Goal: Information Seeking & Learning: Learn about a topic

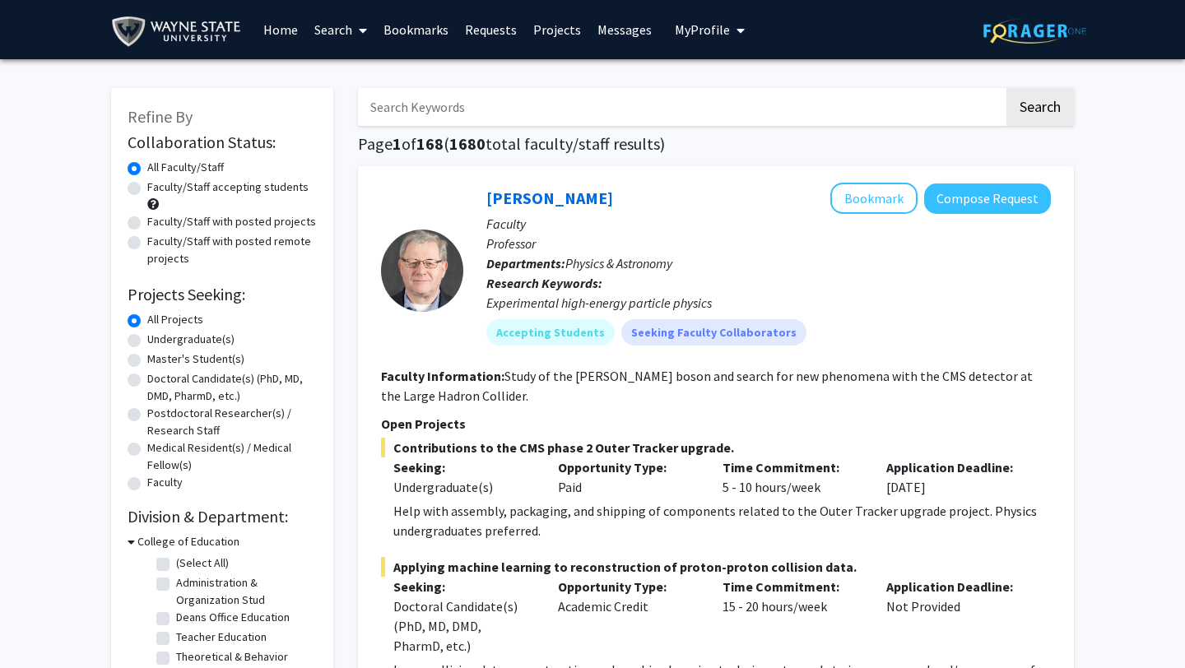
click at [359, 358] on div "[PERSON_NAME] Bookmark Compose Request Faculty Professor Departments: Physics &…" at bounding box center [716, 441] width 716 height 550
click at [147, 338] on label "Undergraduate(s)" at bounding box center [190, 339] width 87 height 17
click at [147, 338] on input "Undergraduate(s)" at bounding box center [152, 336] width 11 height 11
radio input "true"
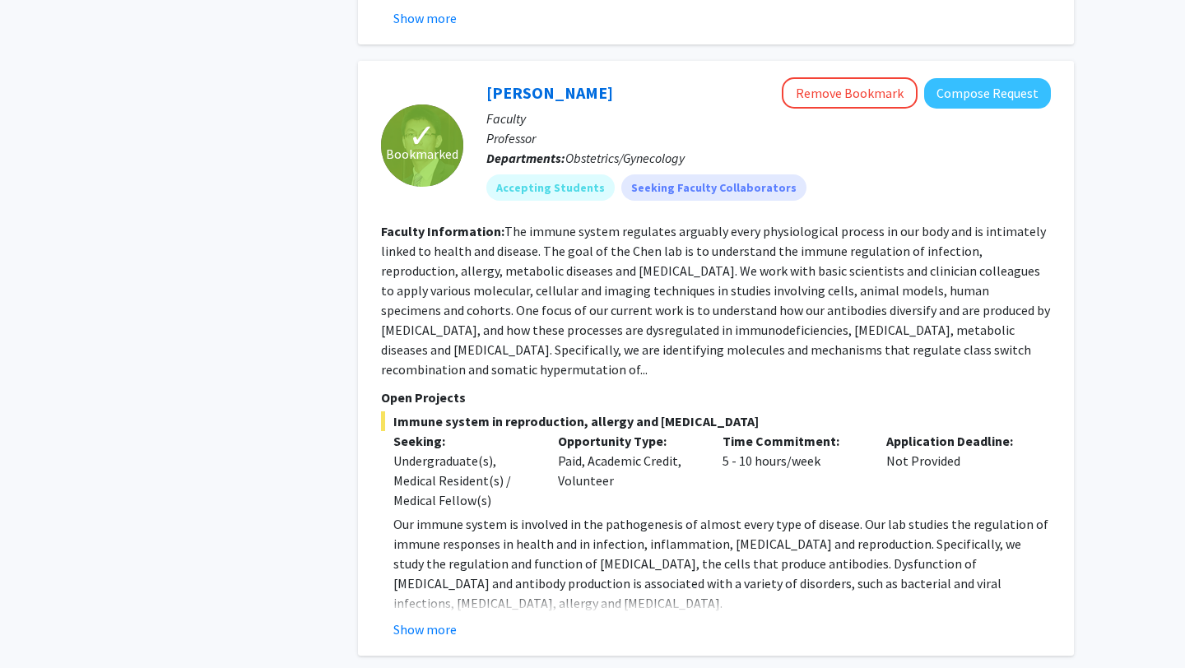
scroll to position [3191, 0]
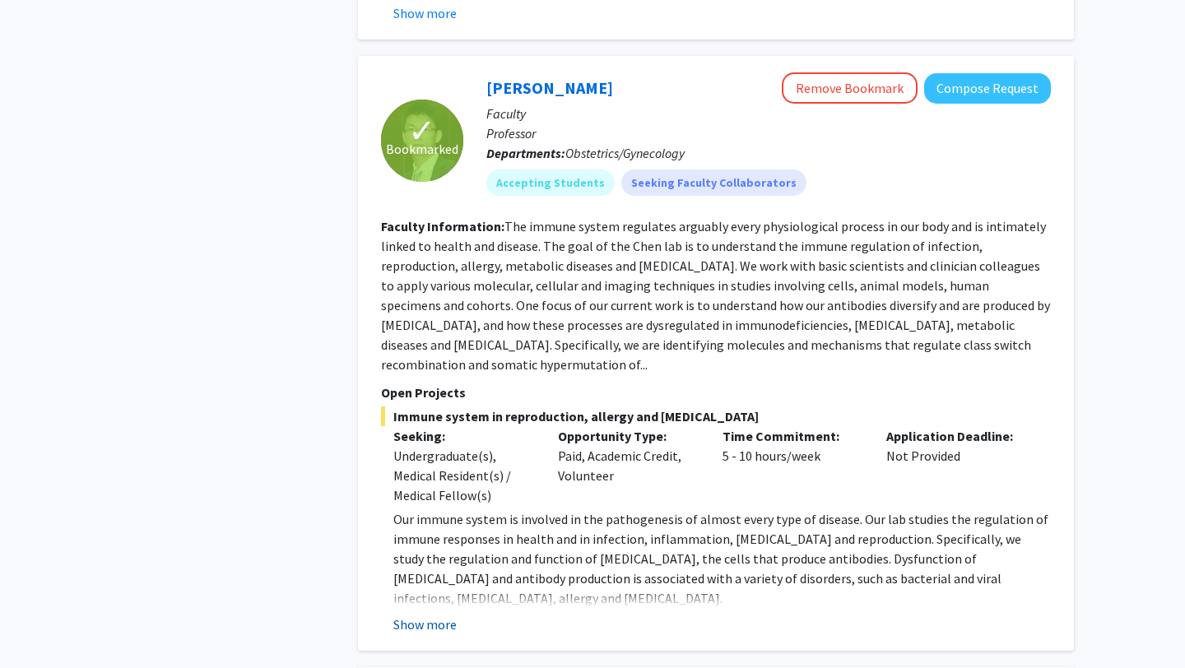
click at [407, 615] on button "Show more" at bounding box center [424, 625] width 63 height 20
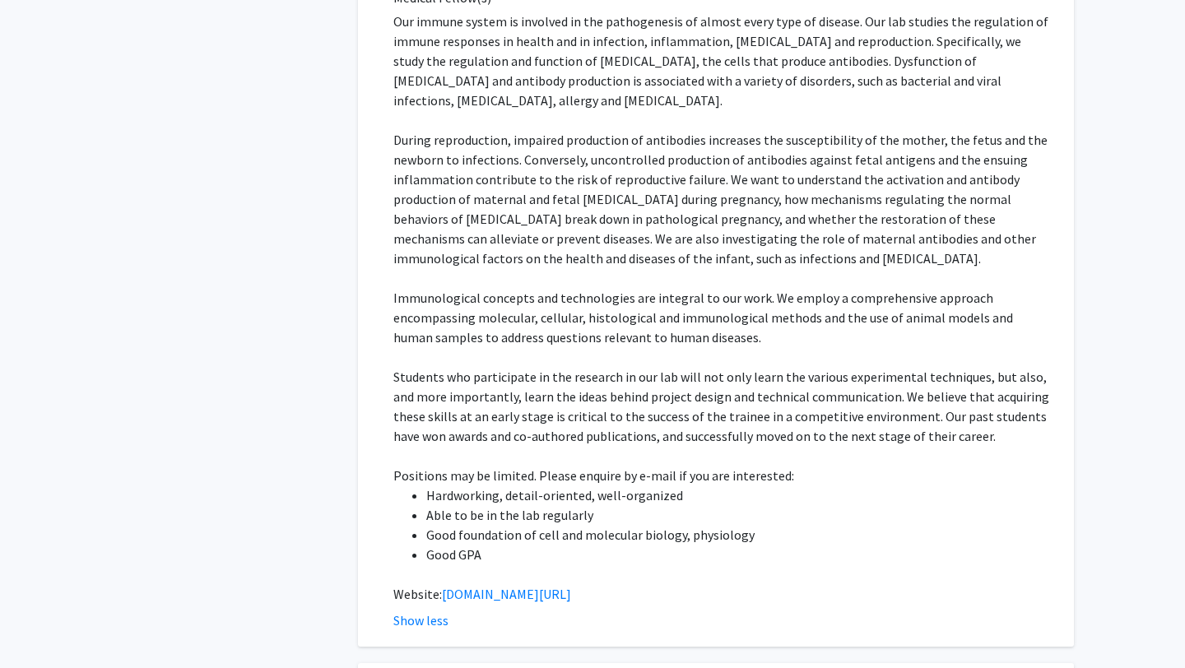
scroll to position [3699, 0]
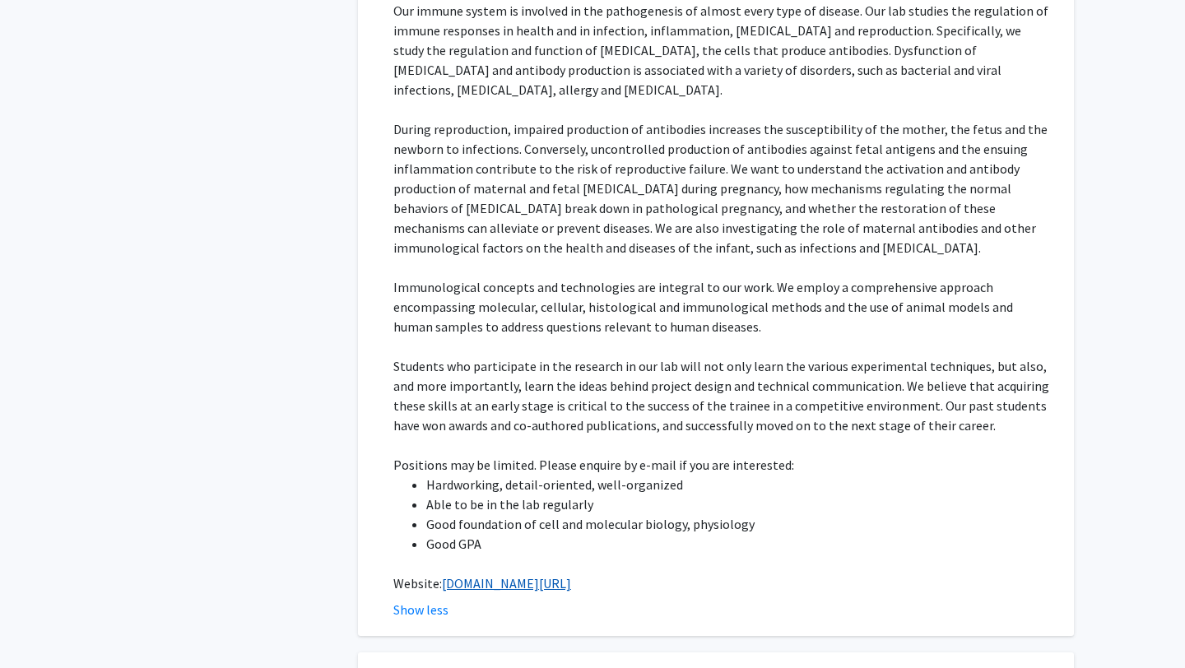
click at [468, 575] on link "[DOMAIN_NAME][URL]" at bounding box center [506, 583] width 129 height 16
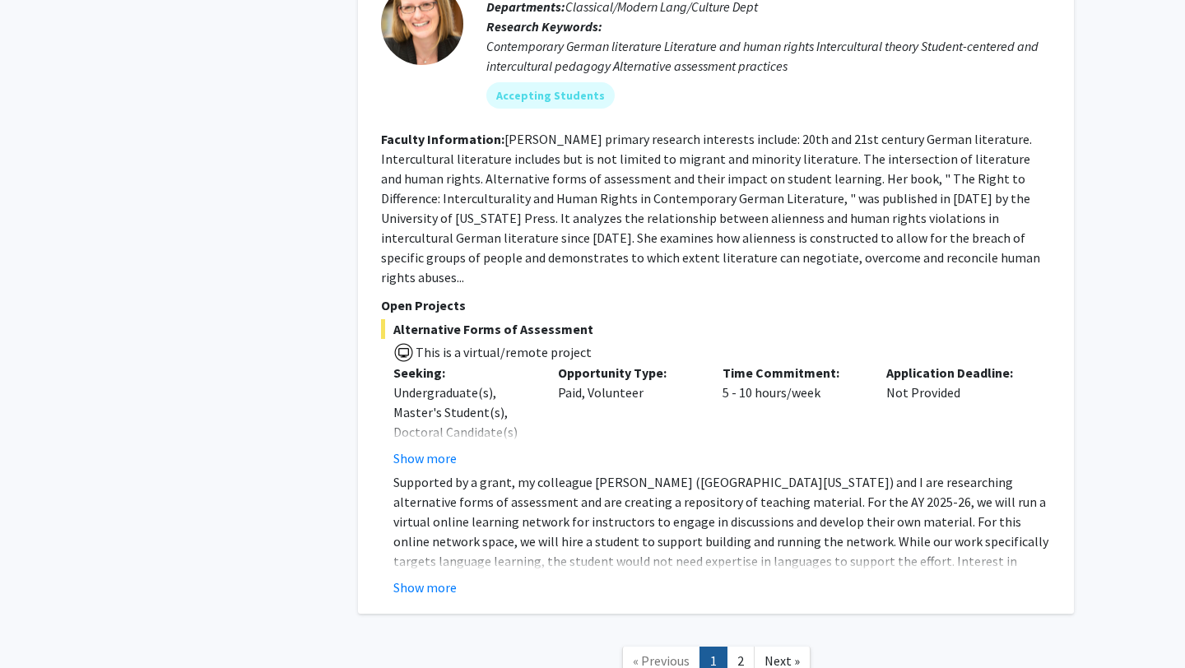
scroll to position [7883, 0]
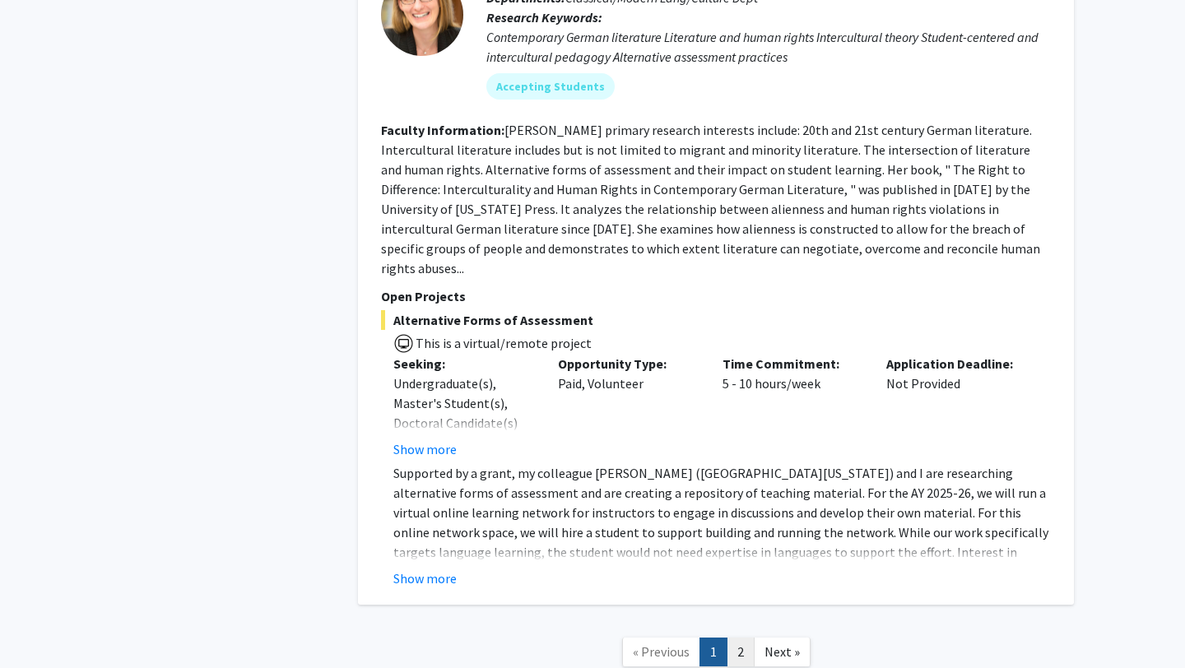
click at [737, 638] on link "2" at bounding box center [741, 652] width 28 height 29
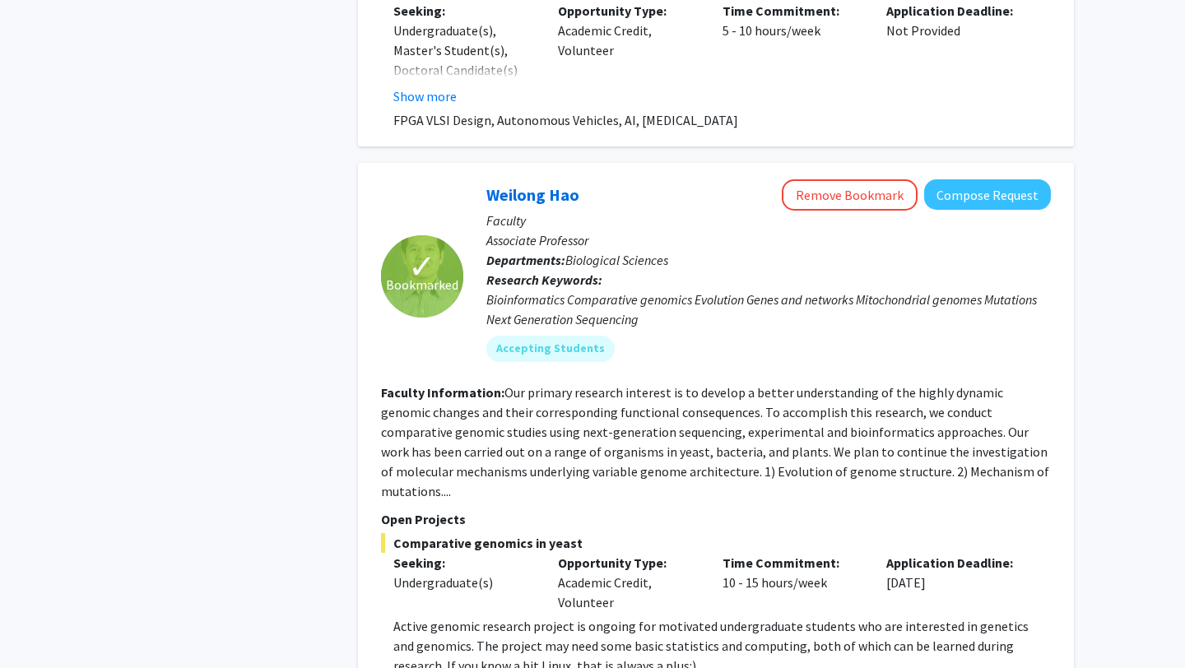
scroll to position [2276, 0]
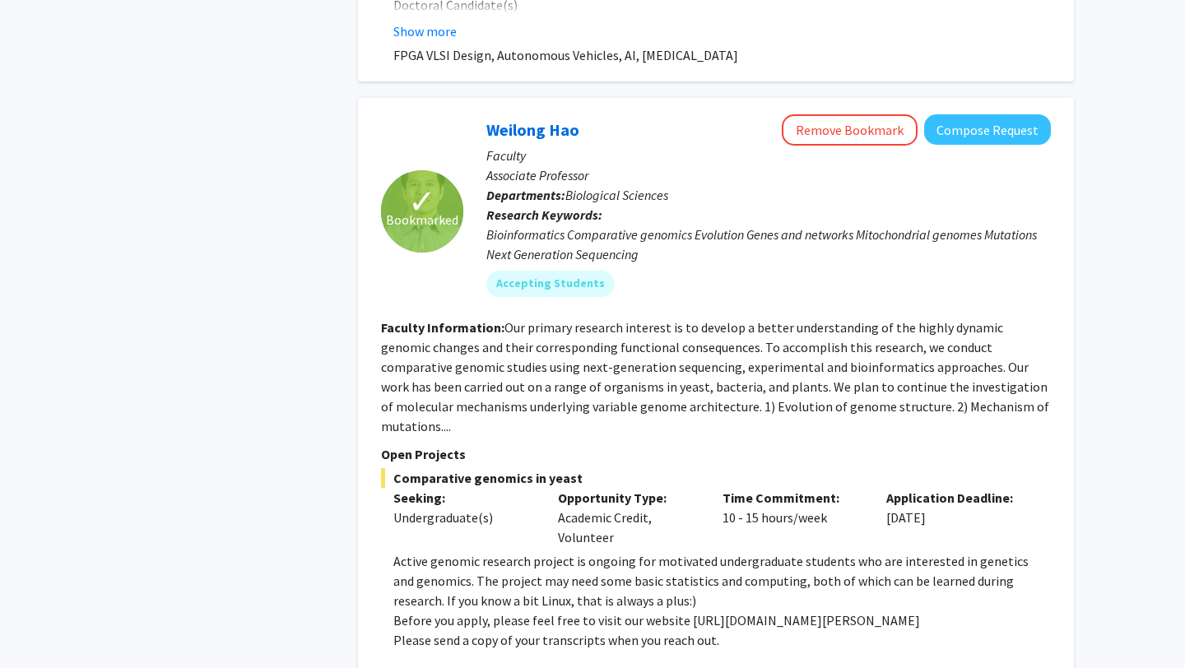
scroll to position [2336, 0]
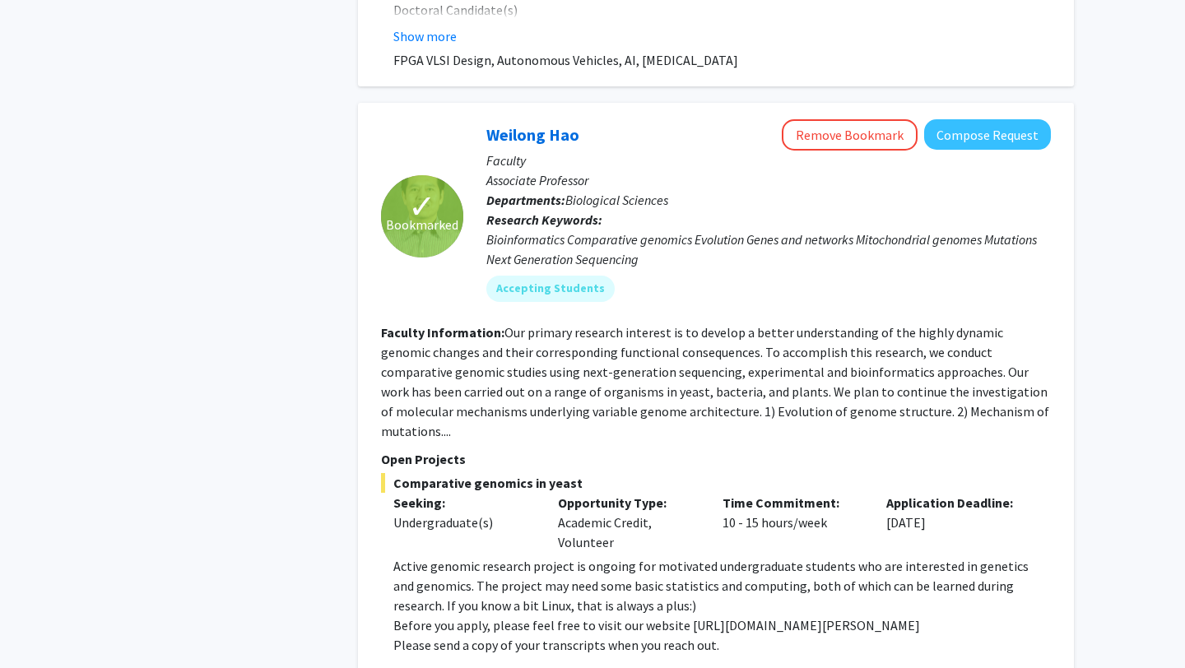
drag, startPoint x: 480, startPoint y: 56, endPoint x: 585, endPoint y: 57, distance: 105.3
click at [585, 119] on div "[PERSON_NAME] Remove Bookmark Compose Request Faculty Associate Professor Depar…" at bounding box center [757, 216] width 588 height 195
copy link "Weilong Hao"
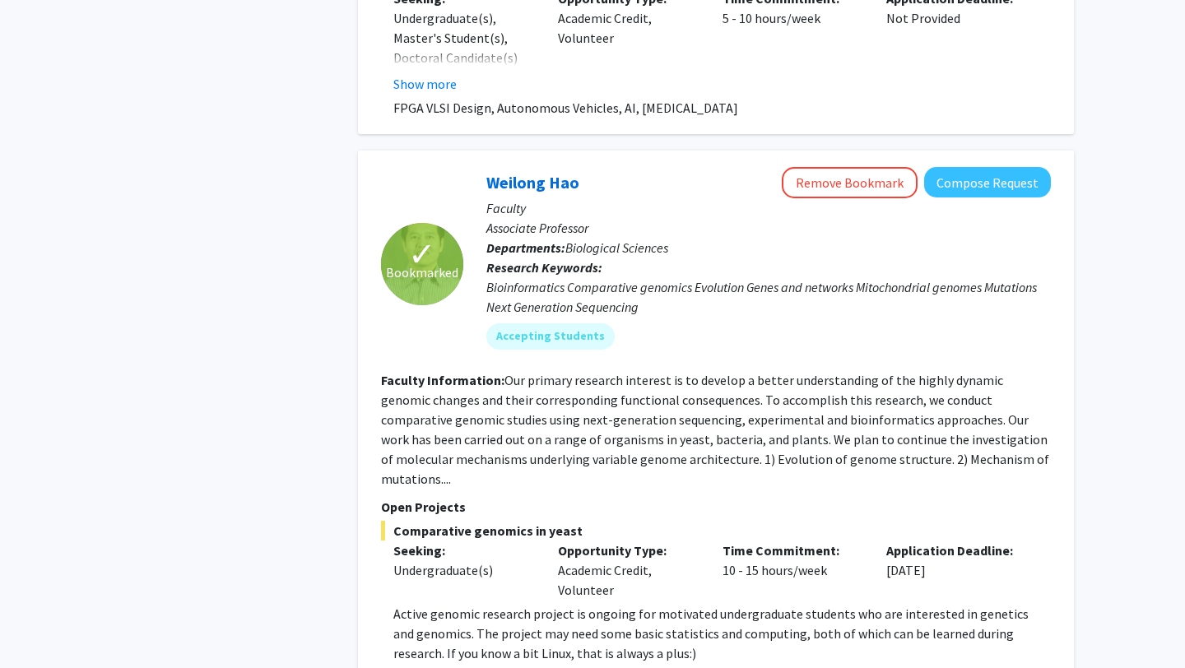
scroll to position [2287, 0]
click at [580, 373] on fg-read-more "Our primary research interest is to develop a better understanding of the highl…" at bounding box center [715, 430] width 668 height 115
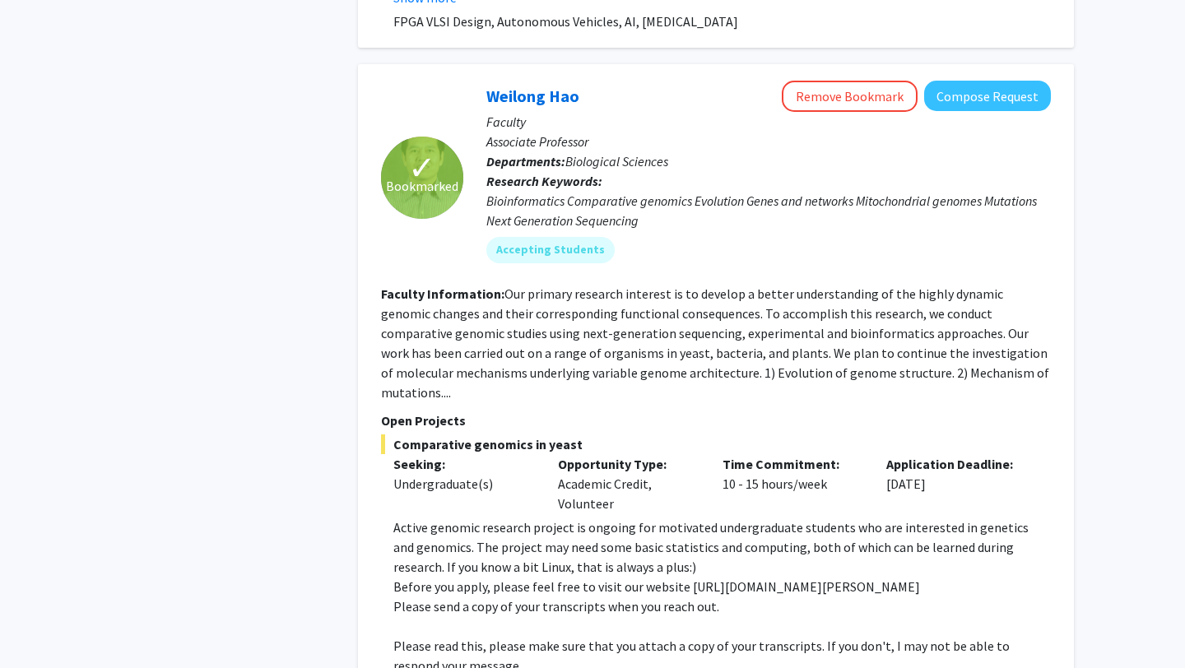
scroll to position [2377, 0]
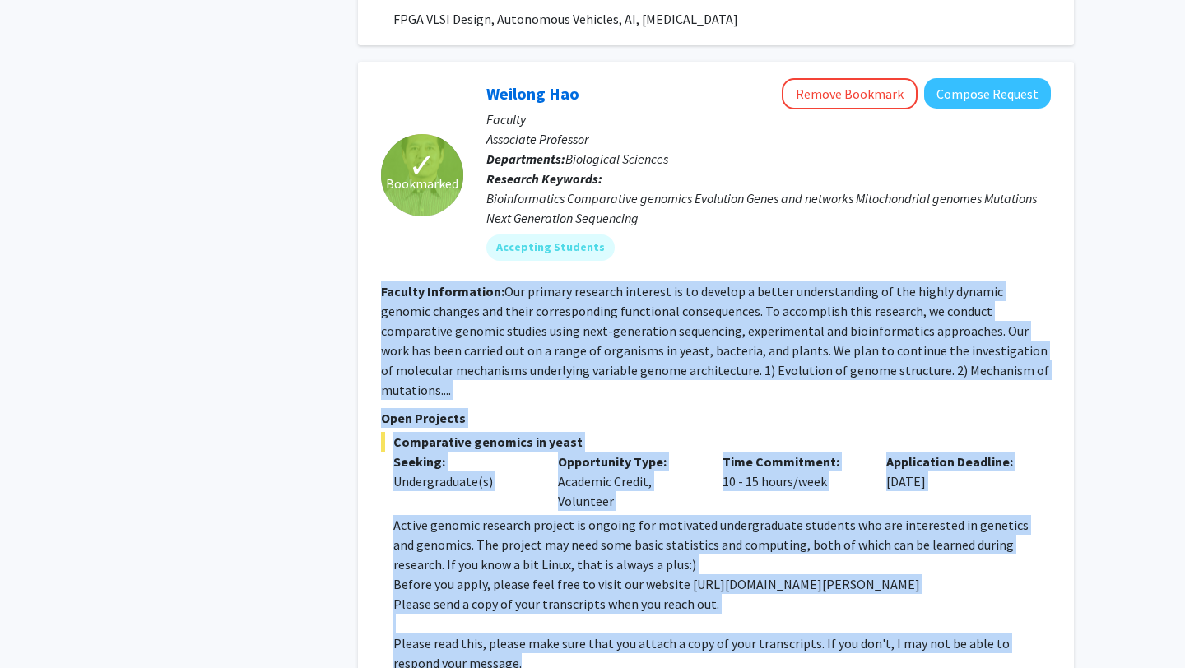
drag, startPoint x: 479, startPoint y: 570, endPoint x: 380, endPoint y: 208, distance: 374.5
click at [381, 208] on fg-search-faculty "✓ Bookmarked Weilong Hao Remove Bookmark Compose Request Faculty Associate Prof…" at bounding box center [716, 388] width 670 height 621
copy fg-search-faculty "Loremip Dolorsitame: Con adipisc elitsedd eiusmodt in ut laboree d magnaa enima…"
click at [488, 515] on p "Active genomic research project is ongoing for motivated undergraduate students…" at bounding box center [722, 544] width 658 height 59
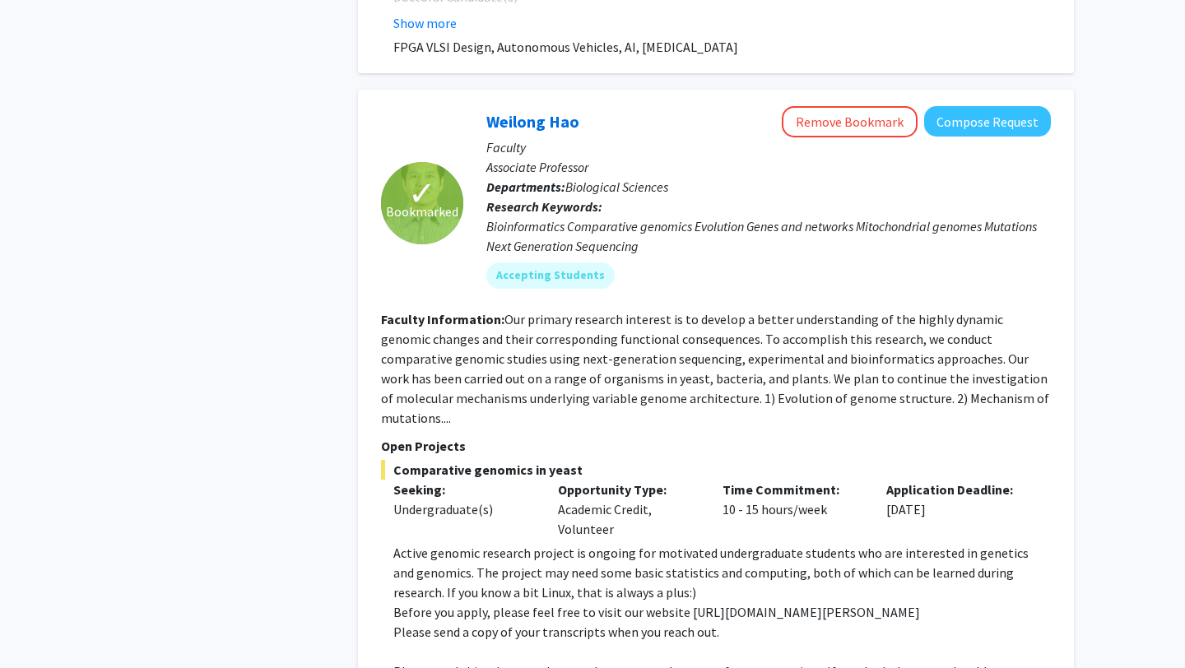
scroll to position [2348, 0]
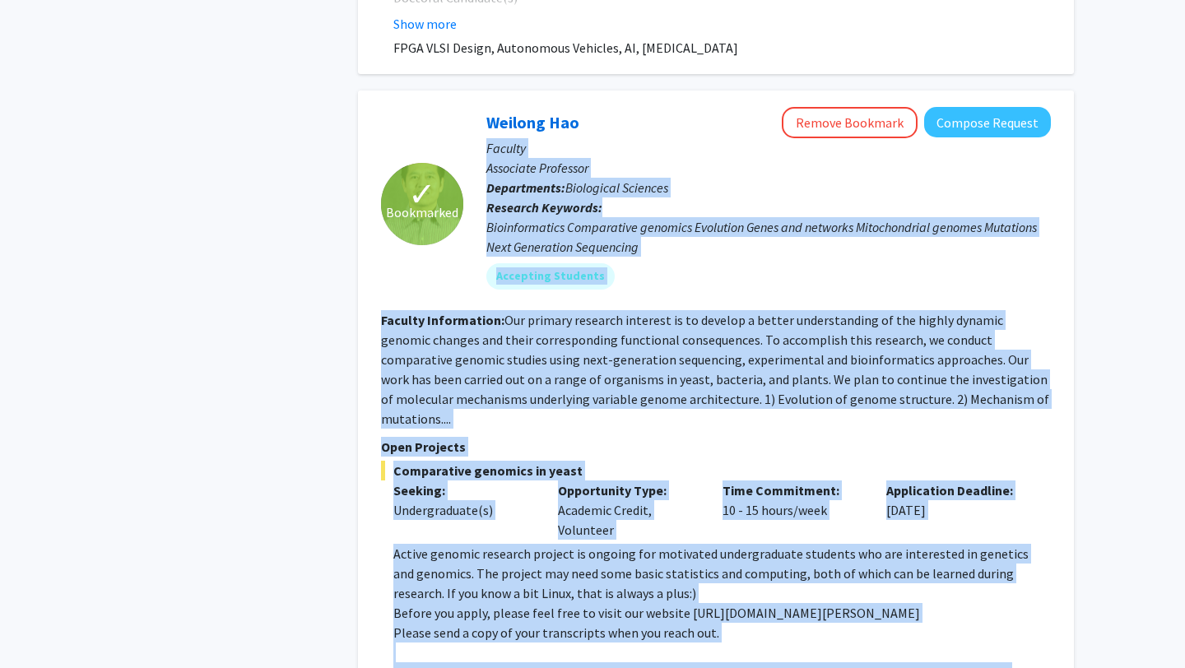
drag, startPoint x: 495, startPoint y: 603, endPoint x: 487, endPoint y: 75, distance: 528.4
click at [487, 107] on fg-search-faculty "✓ Bookmarked Weilong Hao Remove Bookmark Compose Request Faculty Associate Prof…" at bounding box center [716, 417] width 670 height 621
copy fg-search-faculty "Loremip Dolorsita Consectet Adipiscinge: Seddoeiusm Temporin Utlabore Etdolore:…"
click at [463, 312] on fg-read-more "Our primary research interest is to develop a better understanding of the highl…" at bounding box center [715, 369] width 668 height 115
